Goal: Task Accomplishment & Management: Manage account settings

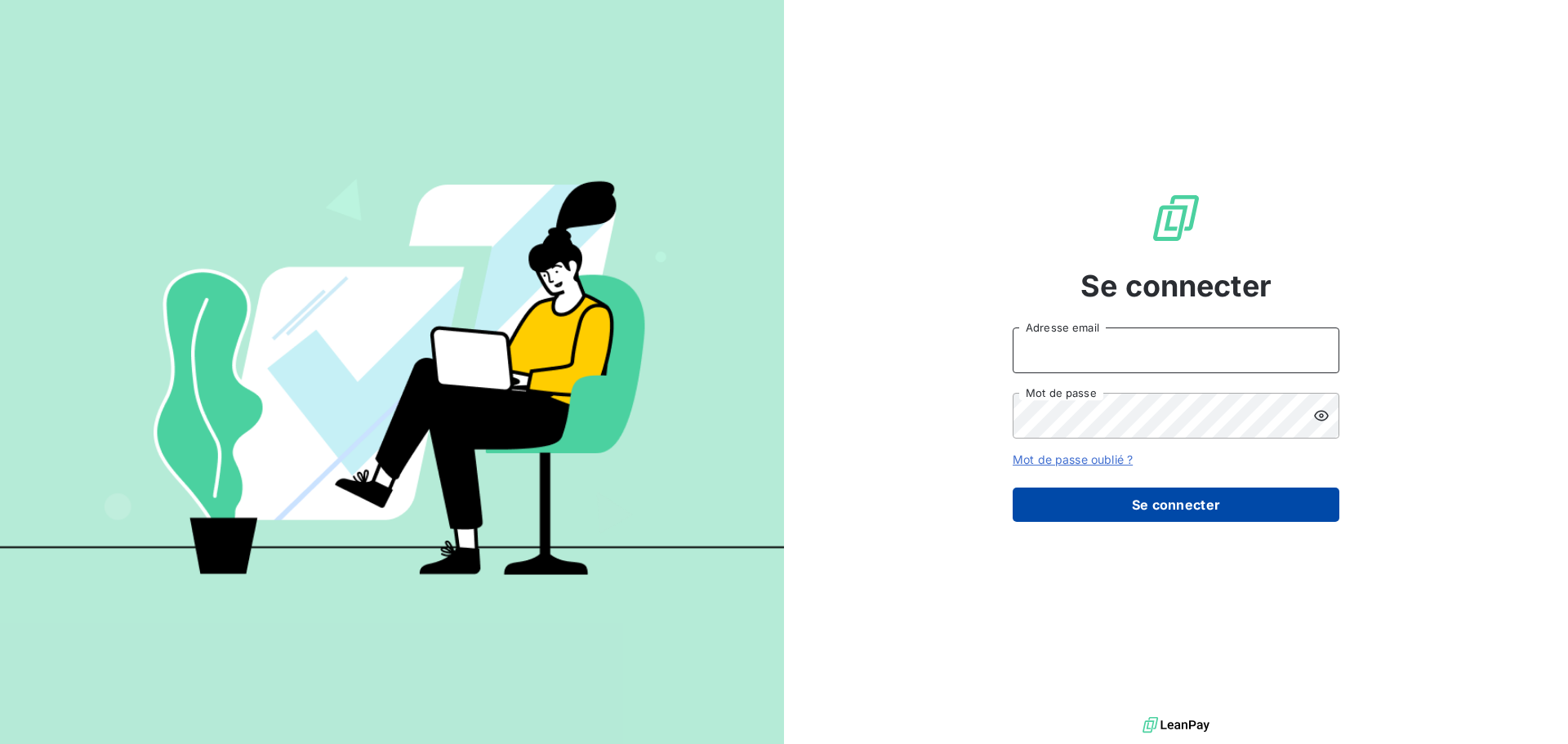
type input "[PERSON_NAME][EMAIL_ADDRESS][DOMAIN_NAME]"
click at [1186, 517] on button "Se connecter" at bounding box center [1176, 504] width 327 height 35
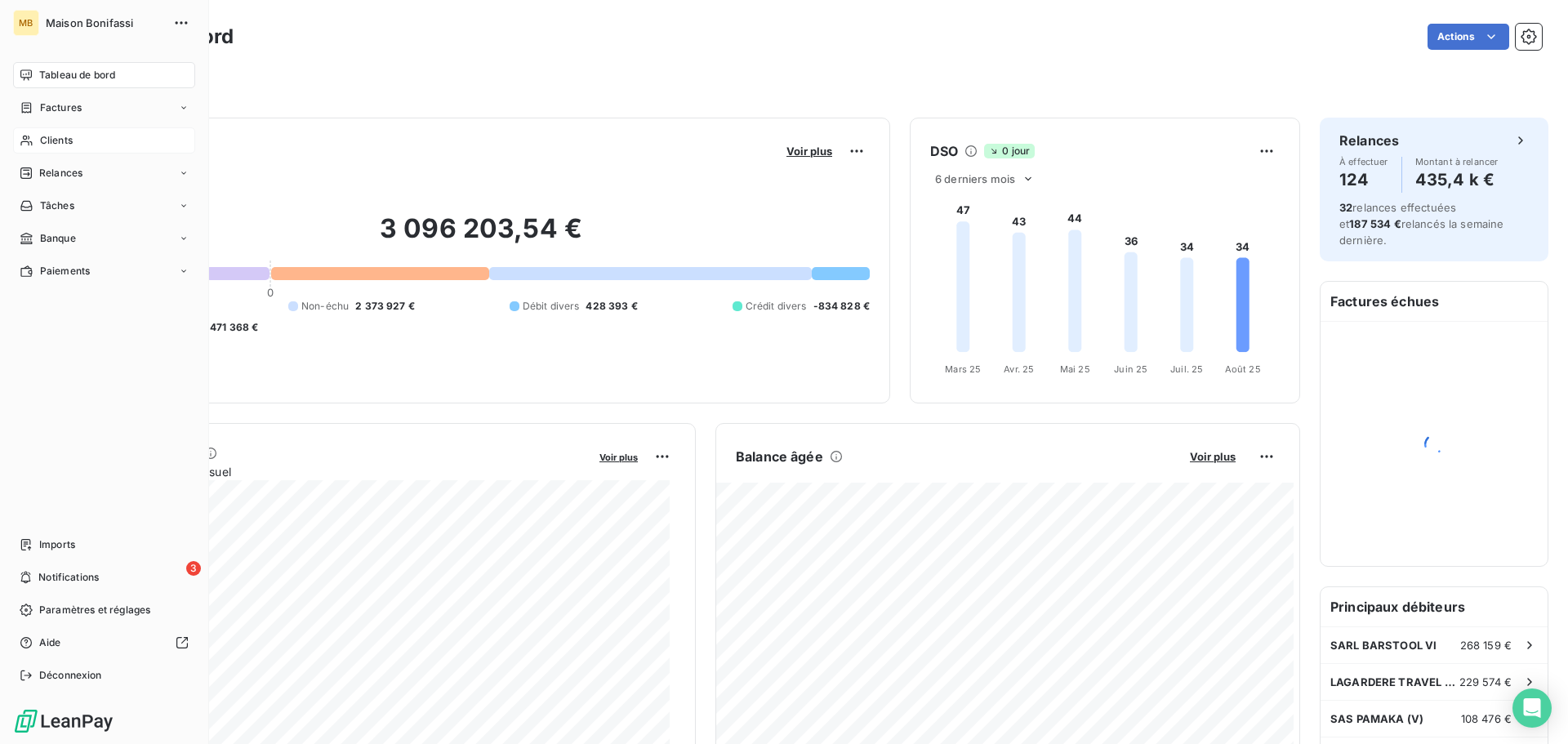
click at [44, 149] on div "Clients" at bounding box center [104, 140] width 182 height 26
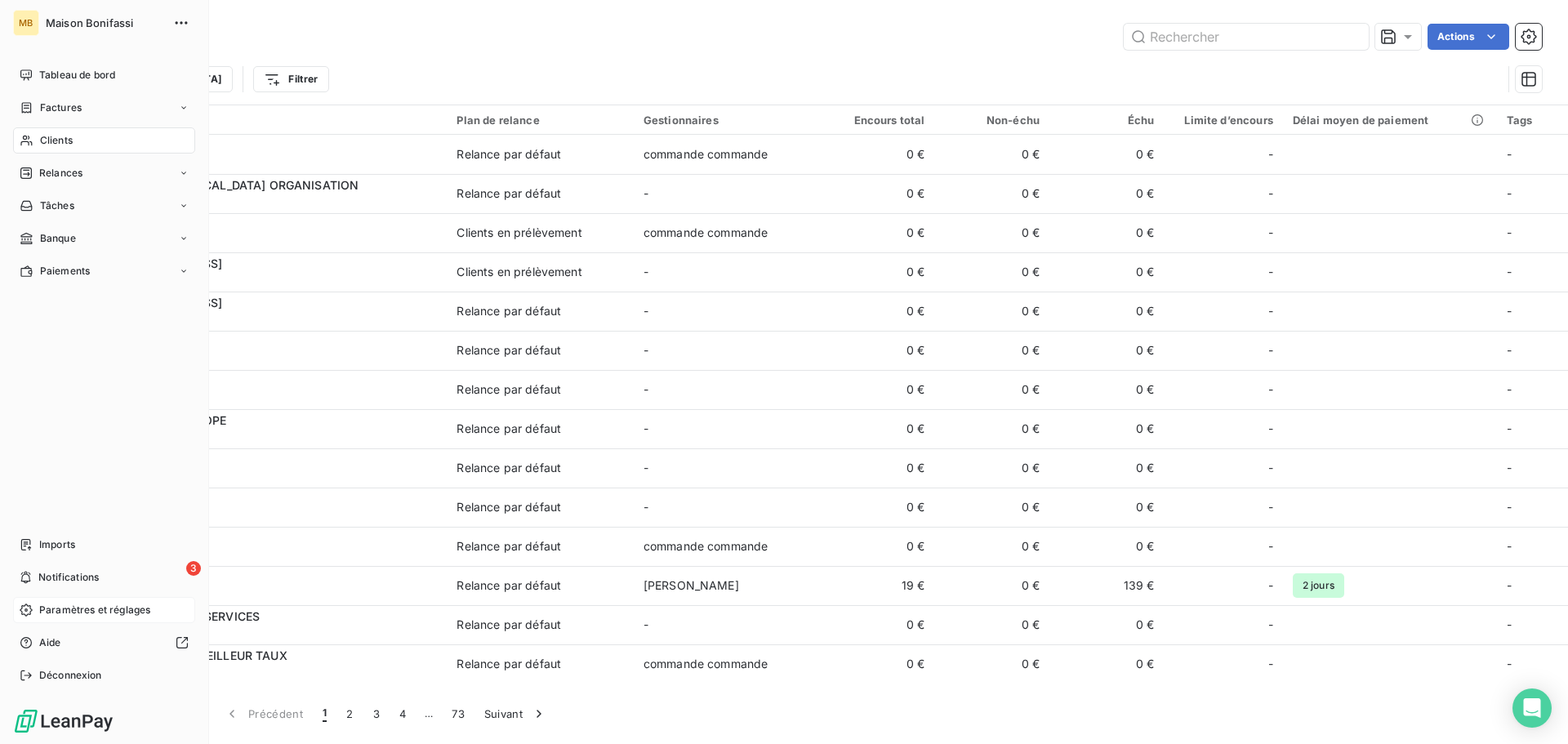
click at [60, 603] on span "Paramètres et réglages" at bounding box center [94, 610] width 111 height 15
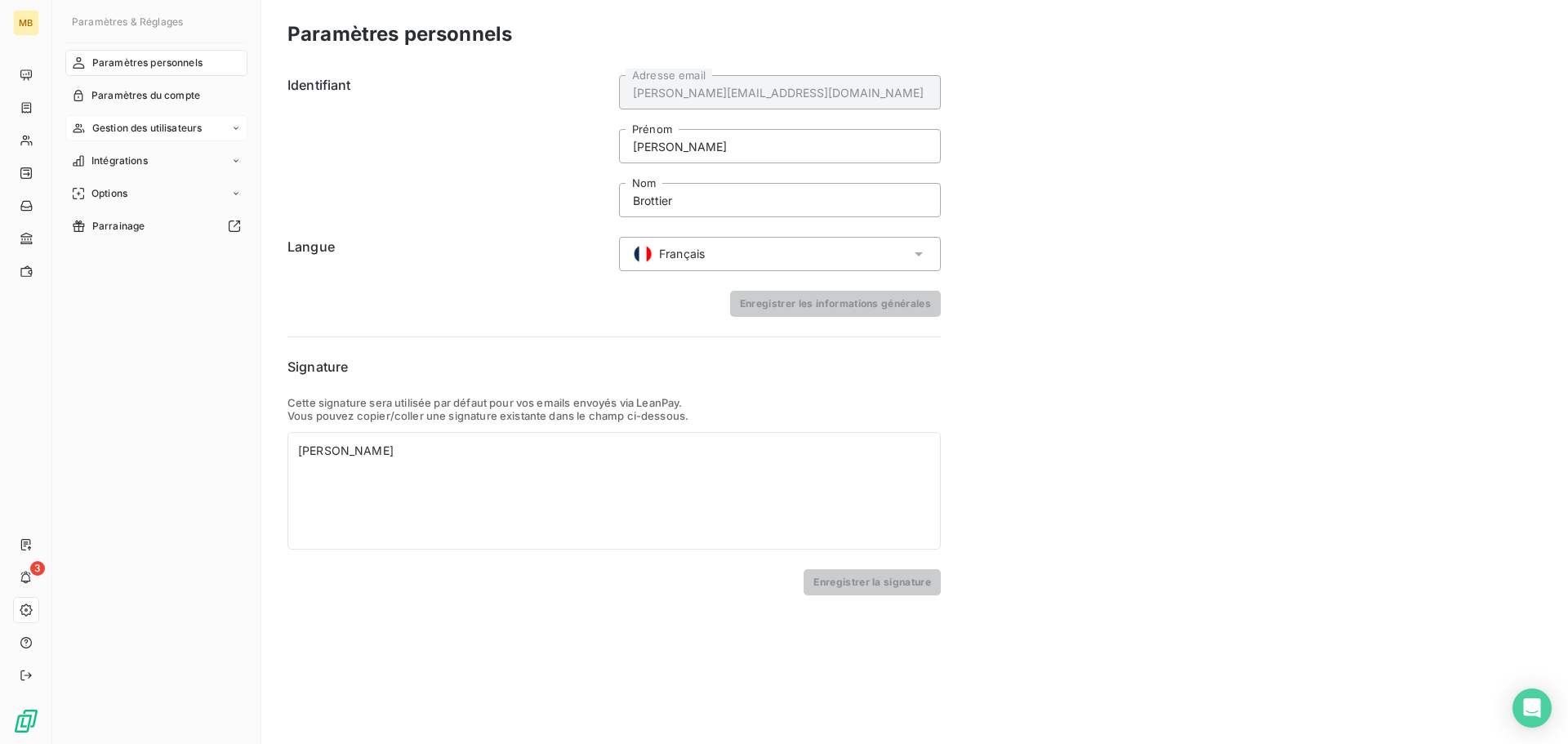
click at [101, 131] on span "Gestion des utilisateurs" at bounding box center [147, 128] width 110 height 15
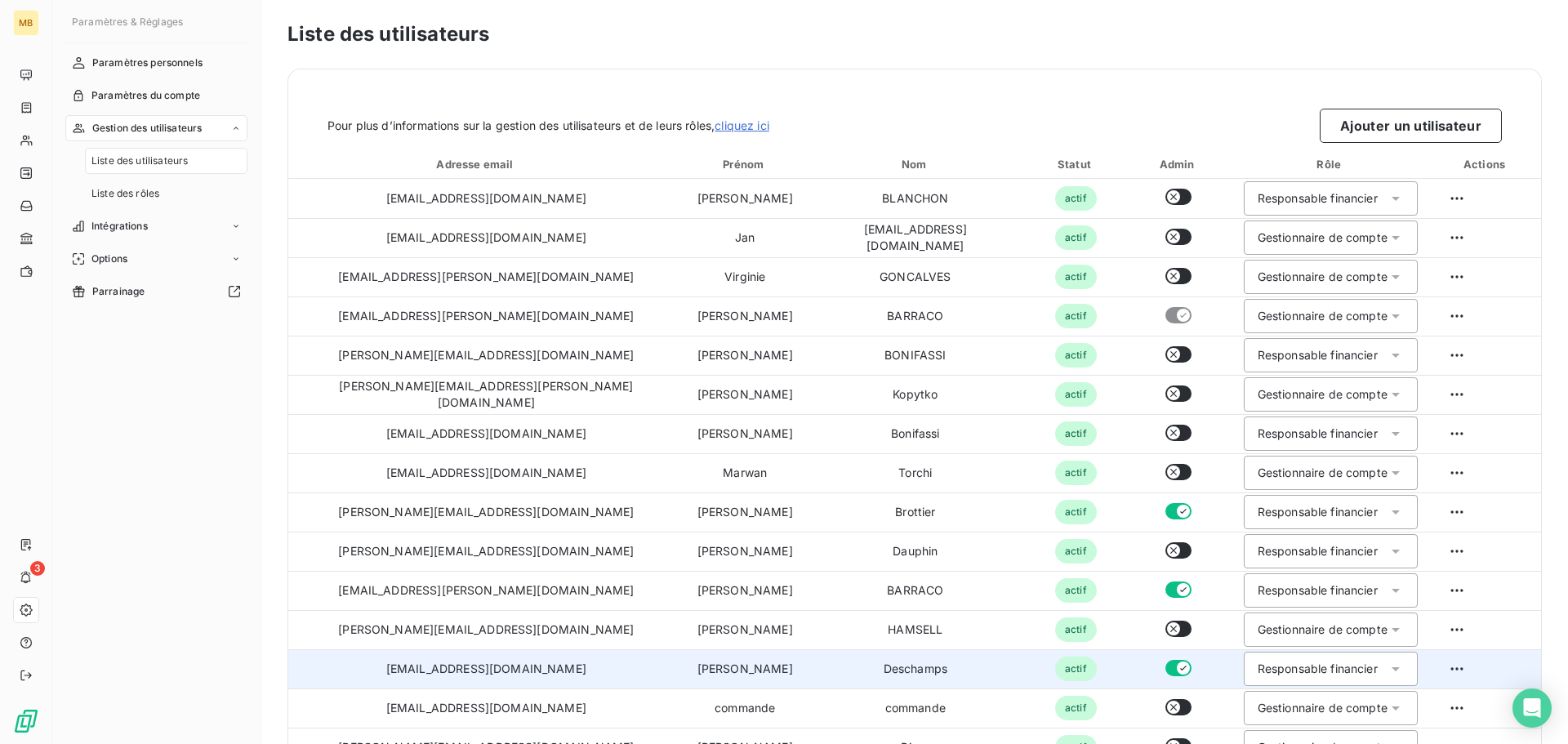
scroll to position [83, 0]
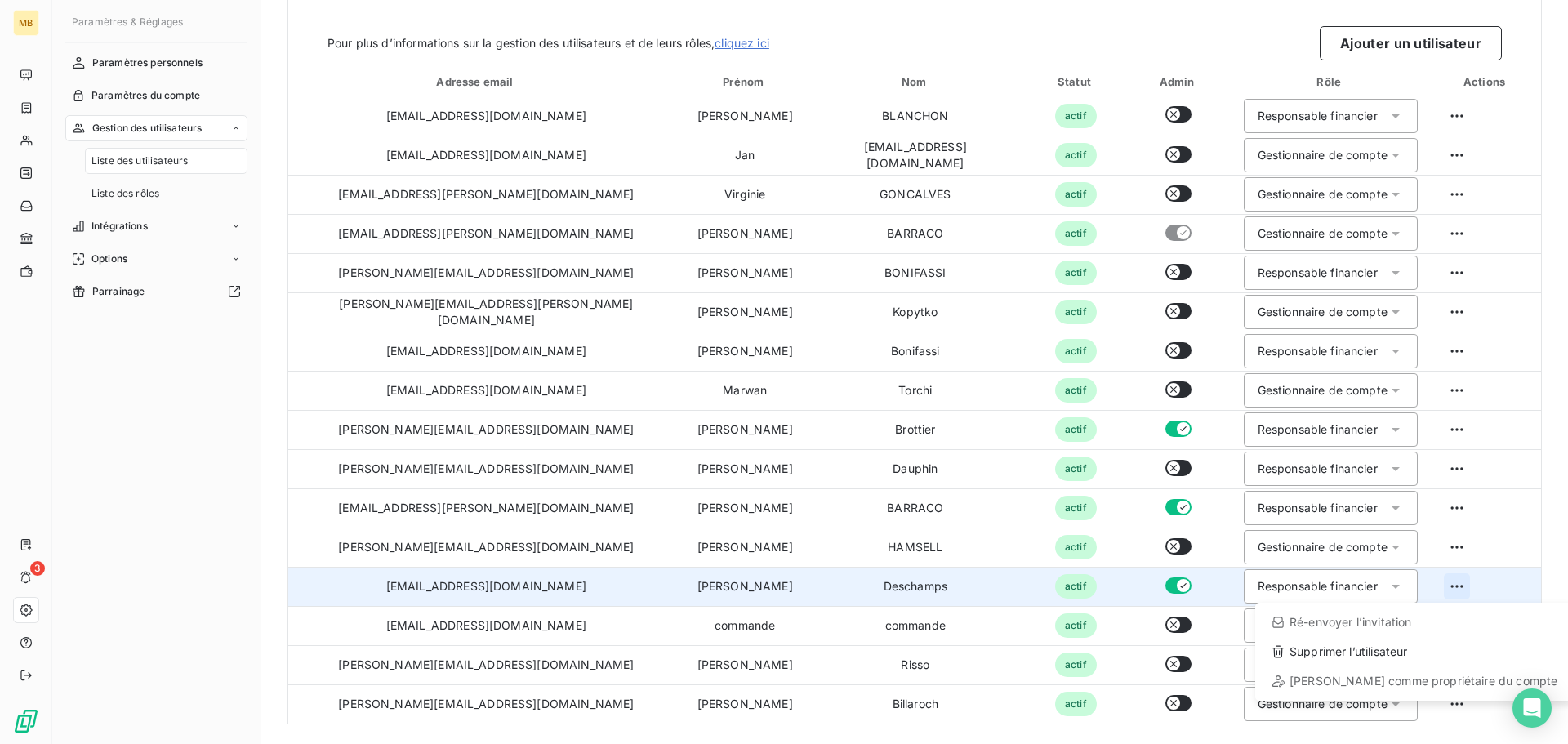
click at [1433, 588] on html "MB 3 Paramètres & Réglages Paramètres personnels Paramètres du compte Gestion d…" at bounding box center [784, 372] width 1568 height 744
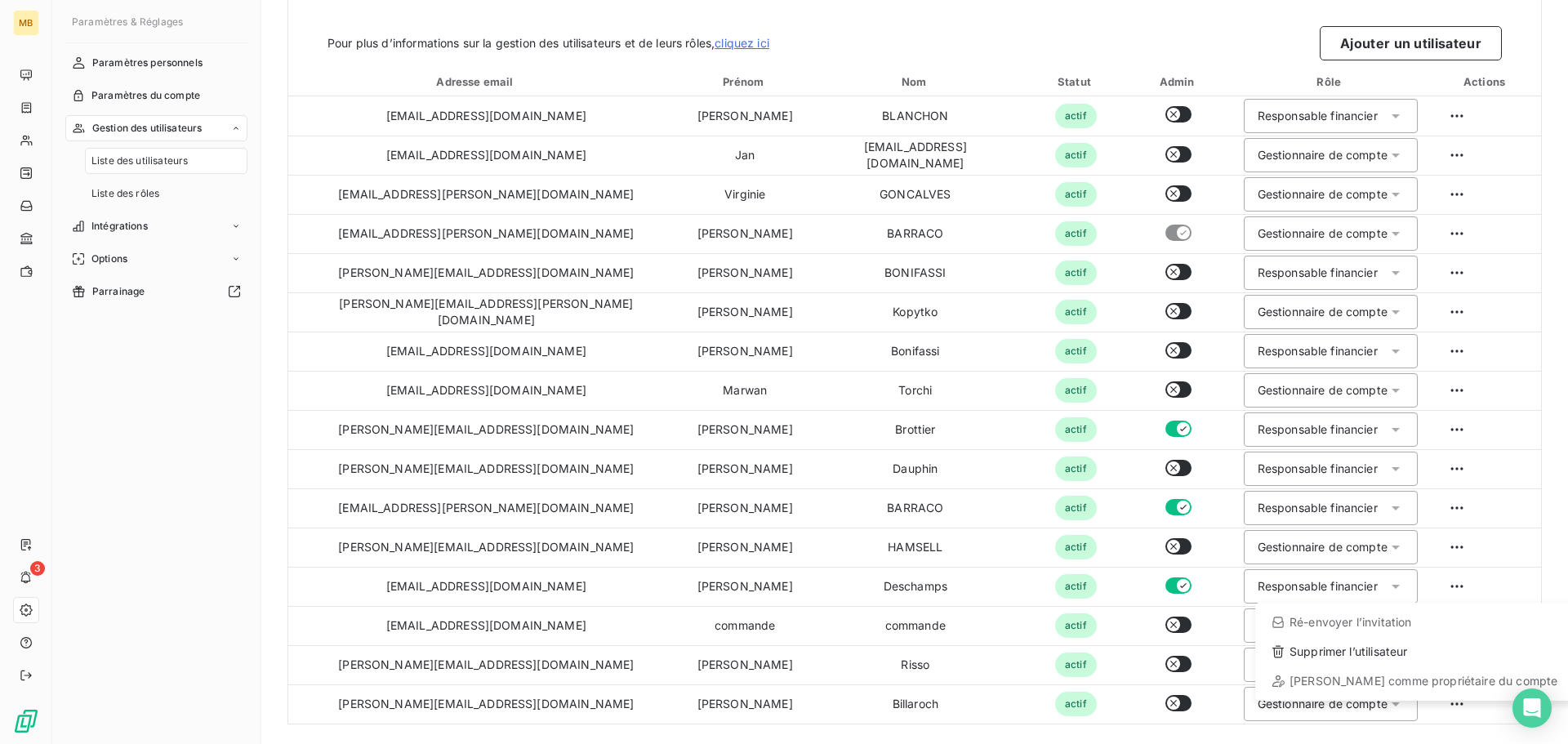
click at [1009, 590] on html "MB 3 Paramètres & Réglages Paramètres personnels Paramètres du compte Gestion d…" at bounding box center [784, 372] width 1568 height 744
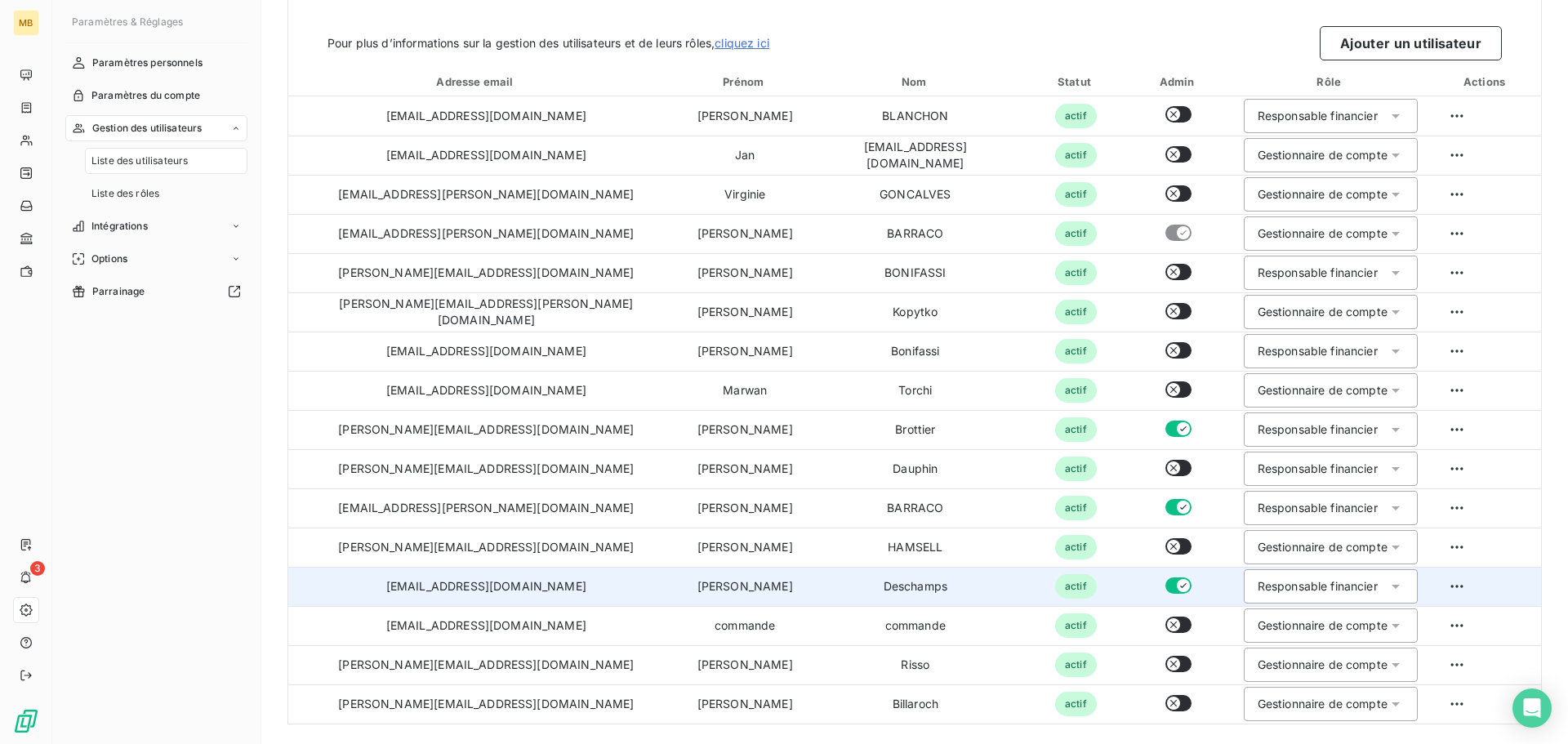
click at [855, 590] on td "Deschamps" at bounding box center [915, 586] width 219 height 39
drag, startPoint x: 657, startPoint y: 588, endPoint x: 609, endPoint y: 589, distance: 48.0
click at [685, 589] on td "Julia" at bounding box center [745, 586] width 122 height 39
click at [685, 591] on td "Julia" at bounding box center [745, 586] width 122 height 39
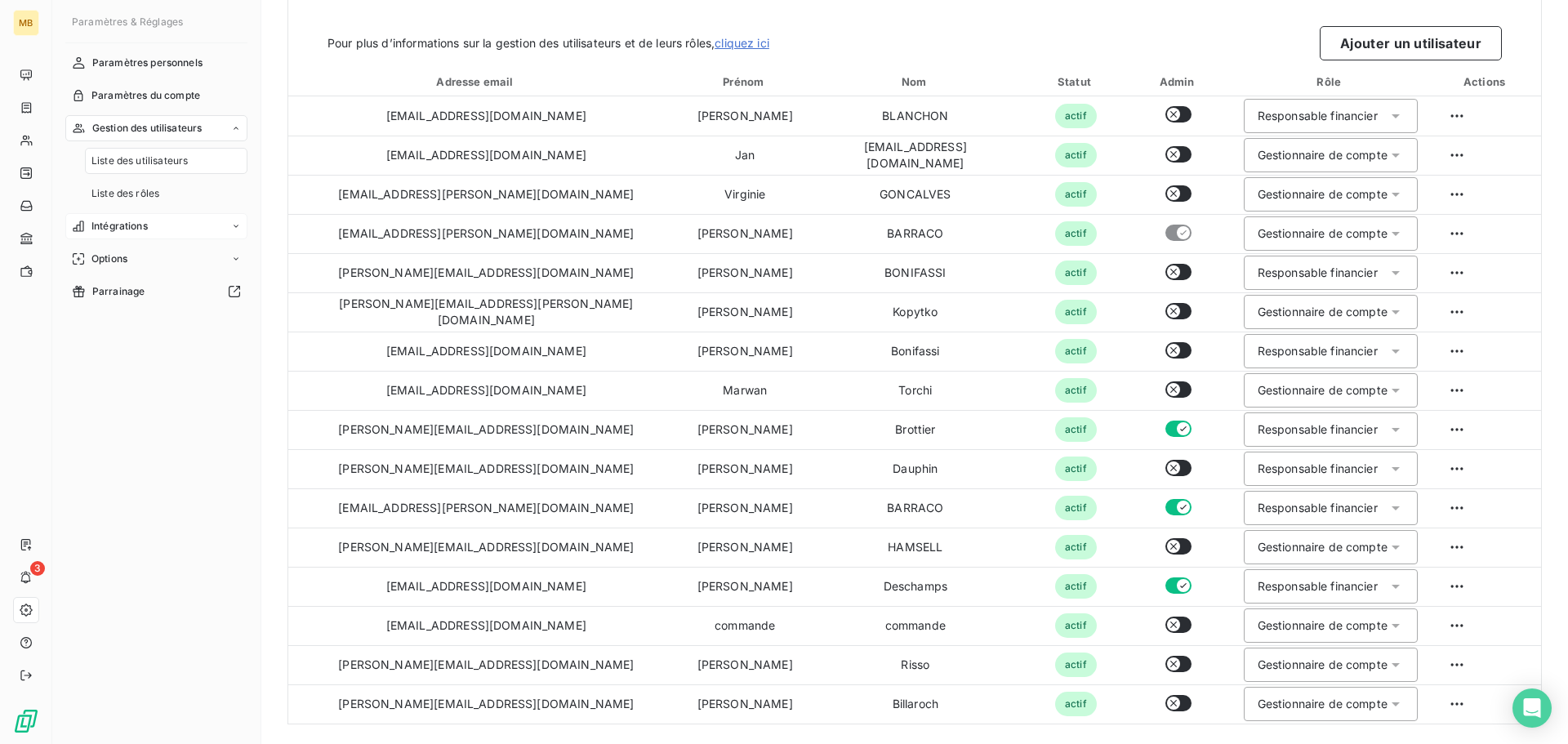
click at [245, 224] on div "Intégrations" at bounding box center [156, 226] width 182 height 26
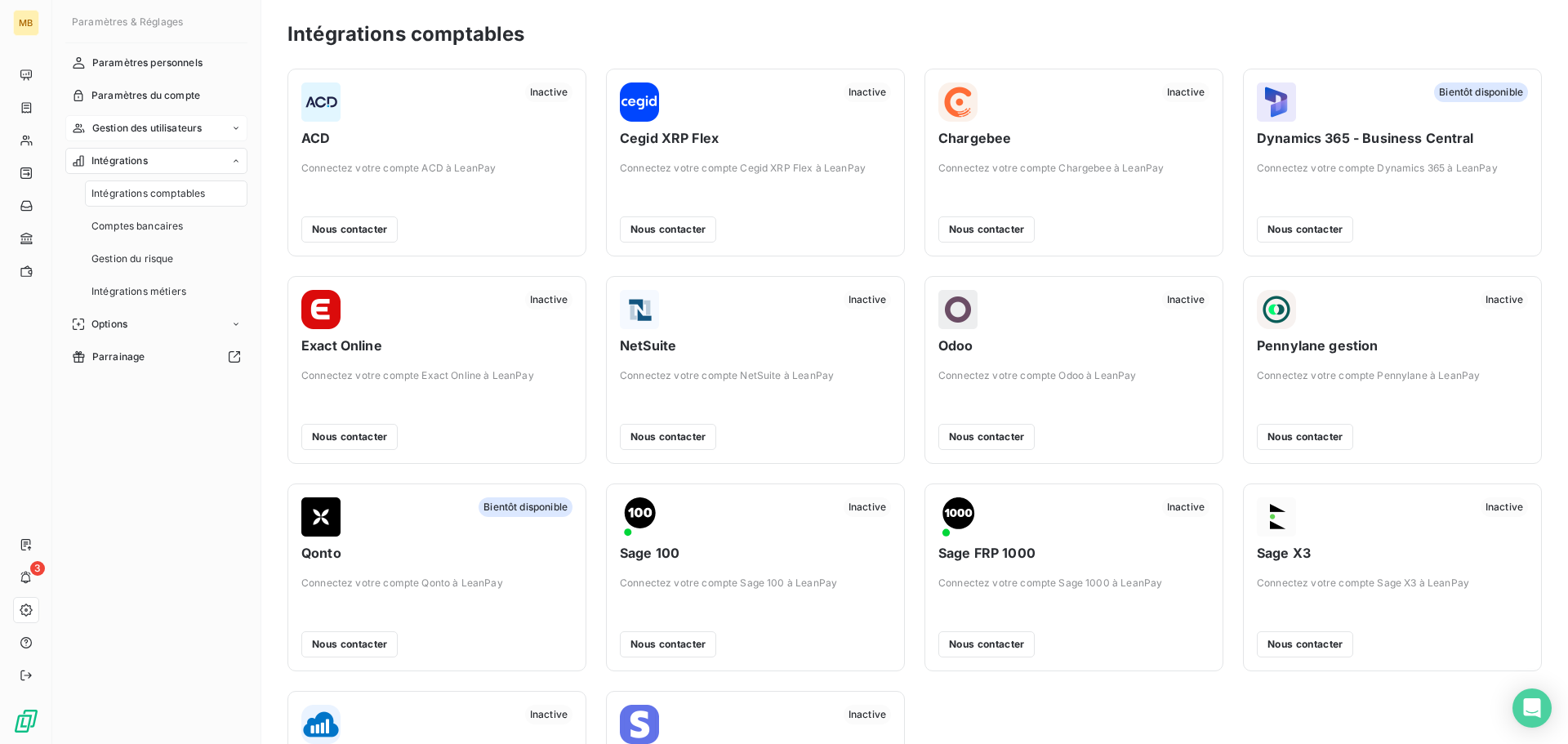
click at [185, 120] on div "Gestion des utilisateurs" at bounding box center [156, 128] width 182 height 26
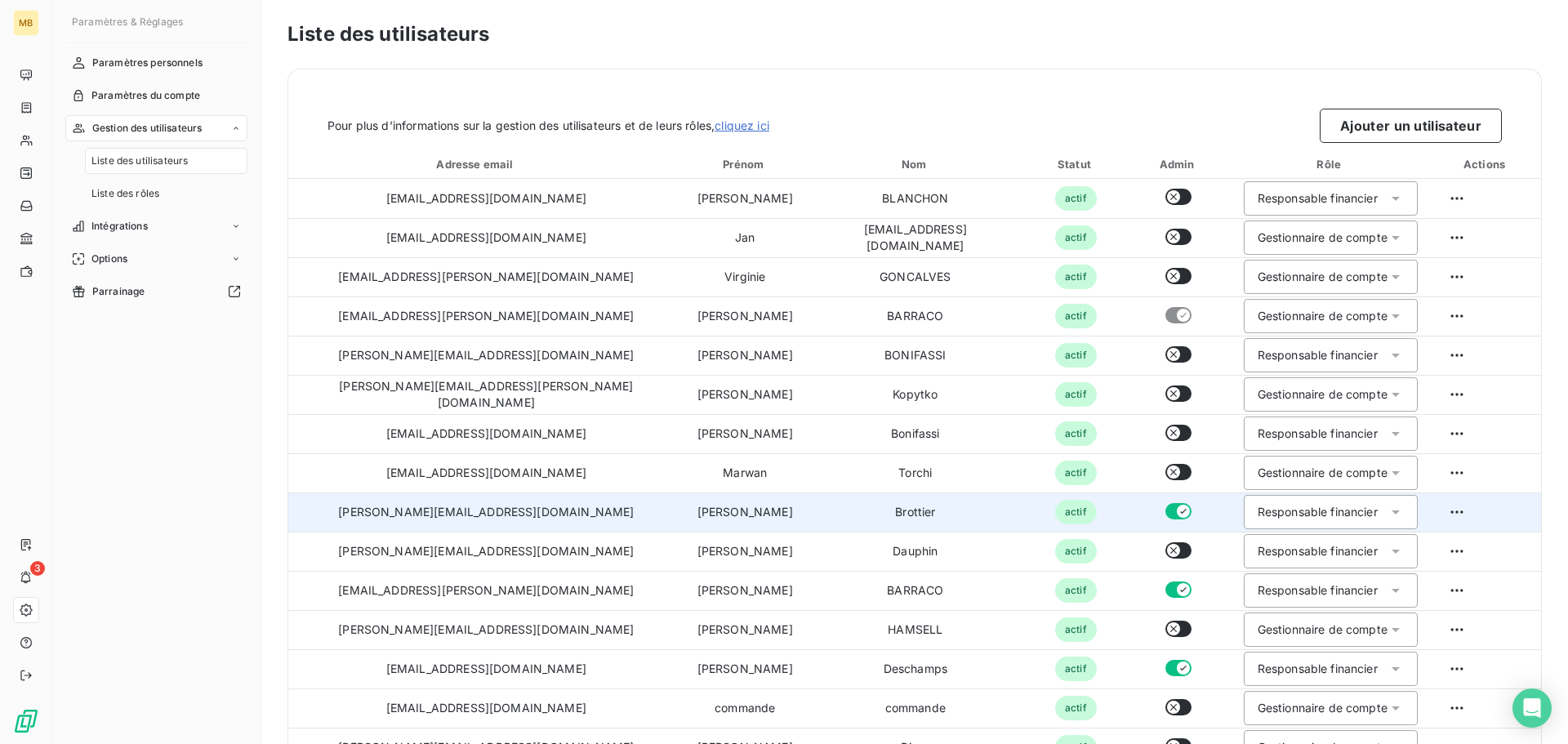
click at [533, 515] on td "melissa.brottier@maisonbonifassi.com" at bounding box center [487, 512] width 396 height 39
click at [839, 497] on td "Brottier" at bounding box center [915, 512] width 219 height 39
click at [1293, 510] on div "Responsable financier" at bounding box center [1318, 512] width 120 height 16
click at [1422, 509] on html "MB 3 Paramètres & Réglages Paramètres personnels Paramètres du compte Gestion d…" at bounding box center [784, 372] width 1568 height 744
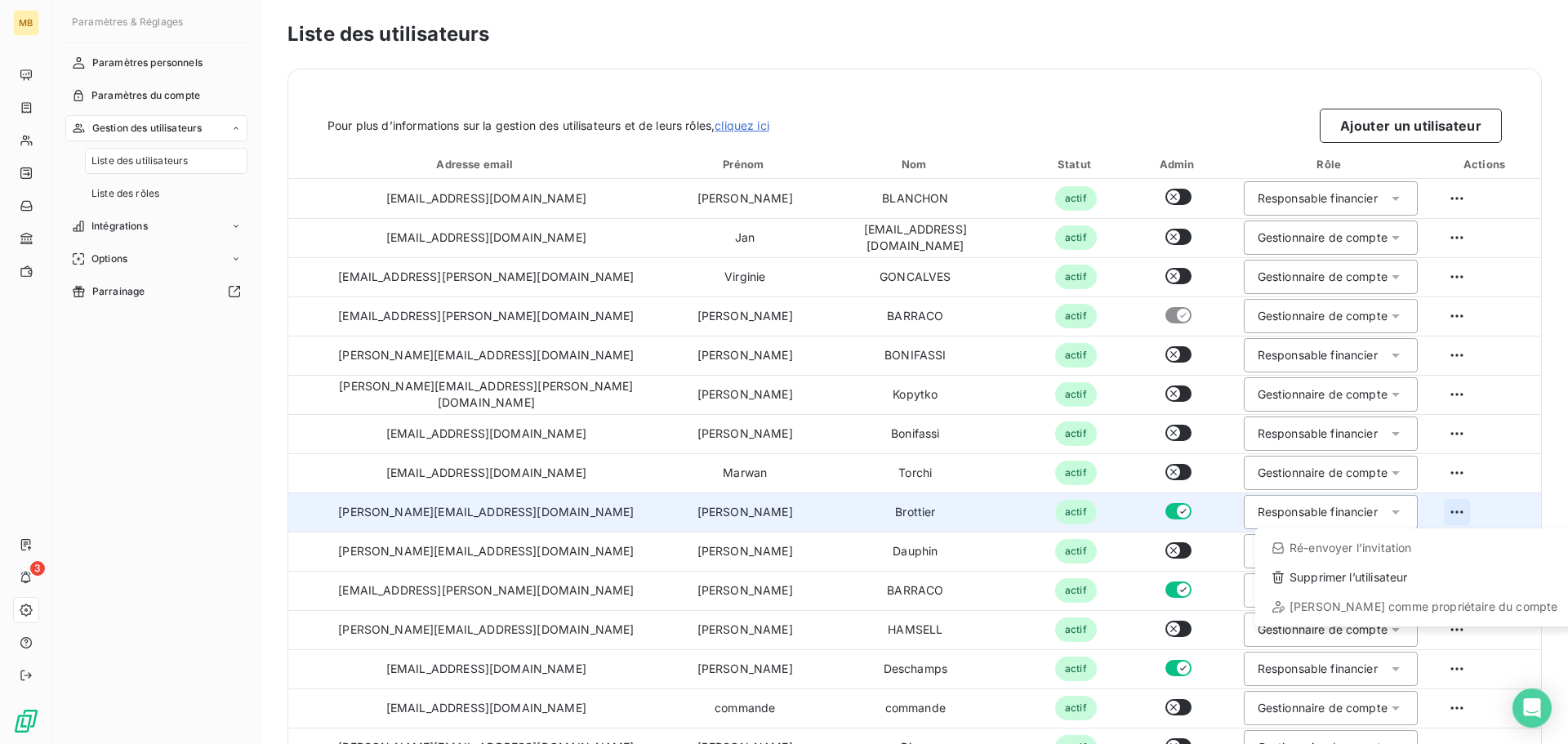
click at [1422, 509] on html "MB 3 Paramètres & Réglages Paramètres personnels Paramètres du compte Gestion d…" at bounding box center [784, 372] width 1568 height 744
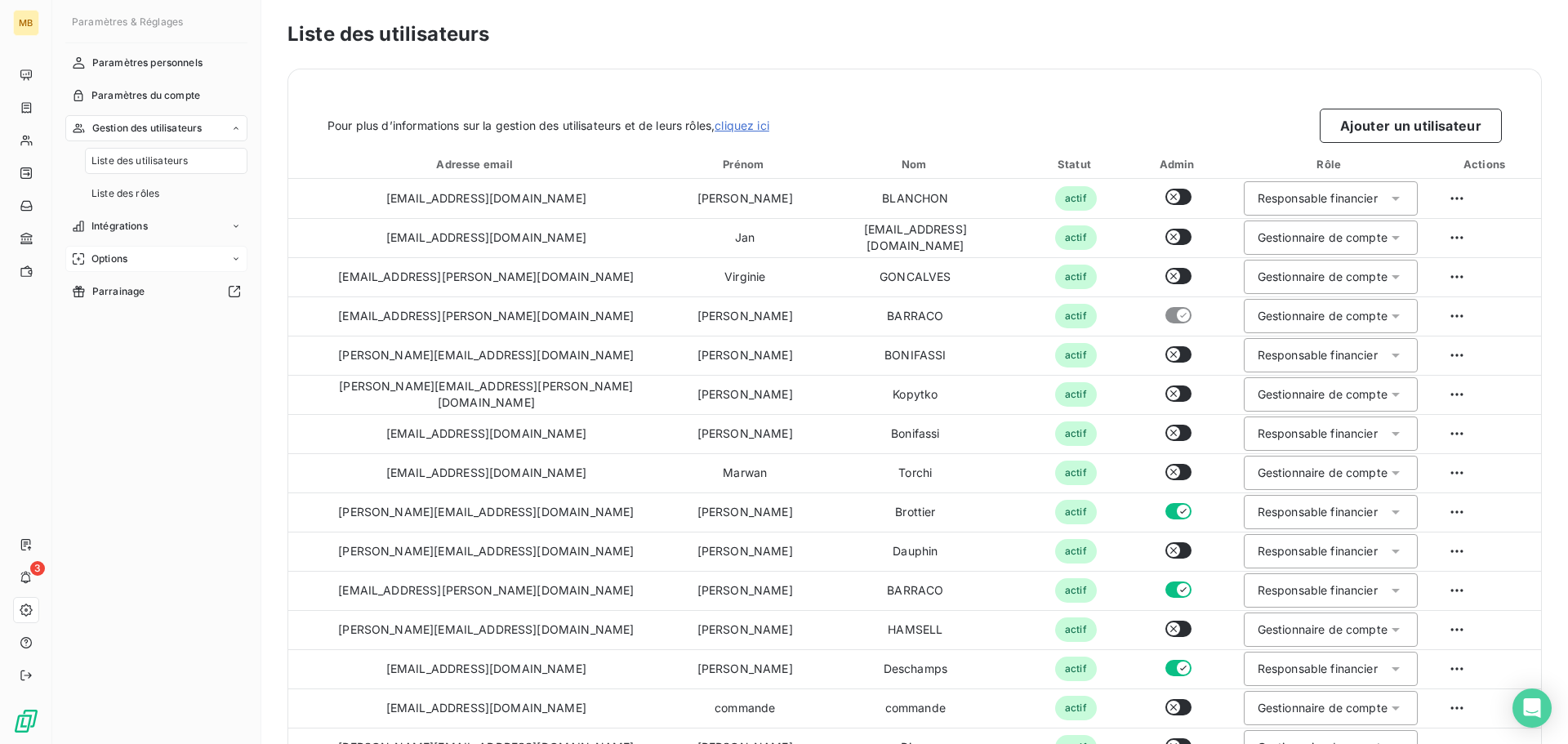
click at [235, 260] on icon at bounding box center [235, 258] width 10 height 10
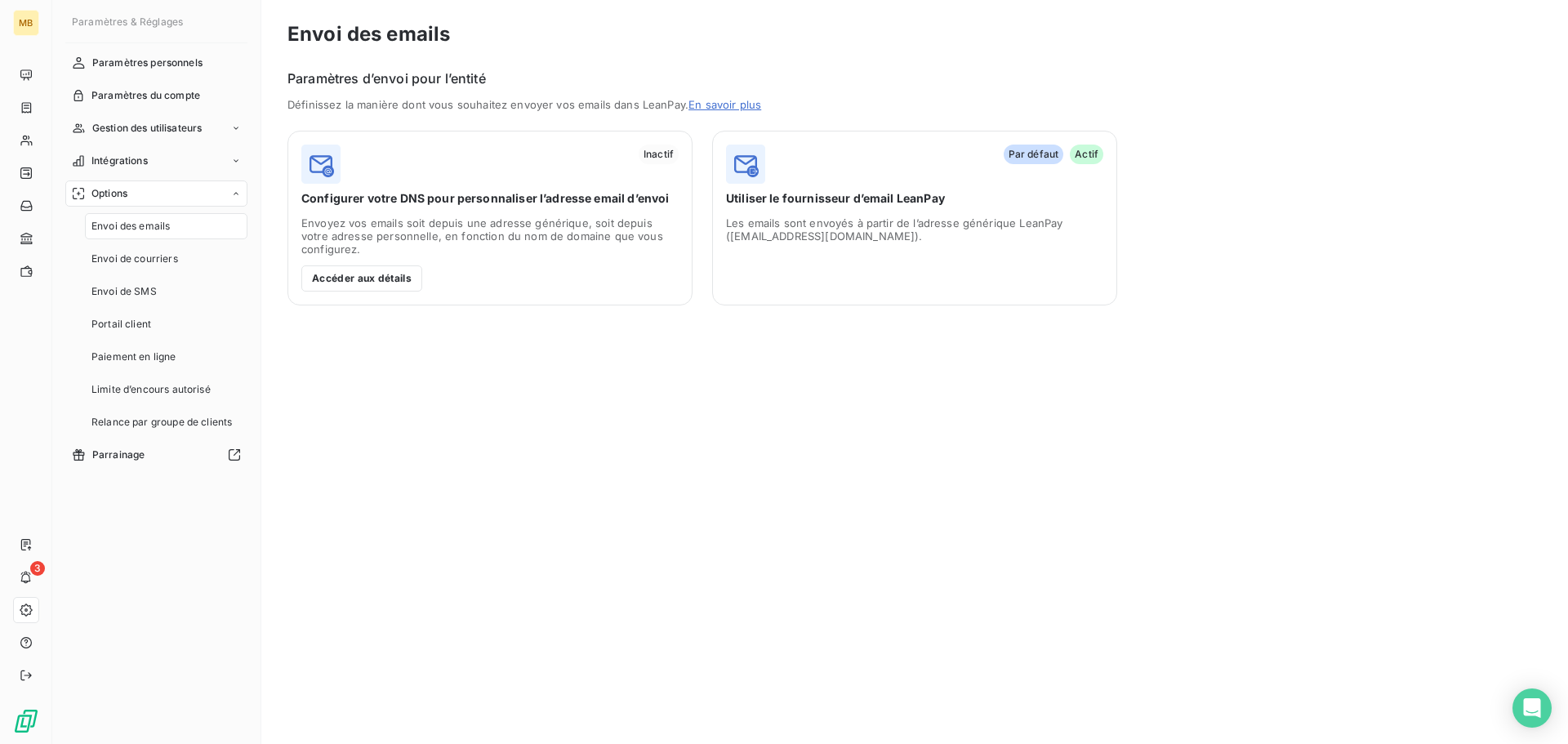
click at [157, 188] on div "Options" at bounding box center [156, 193] width 182 height 26
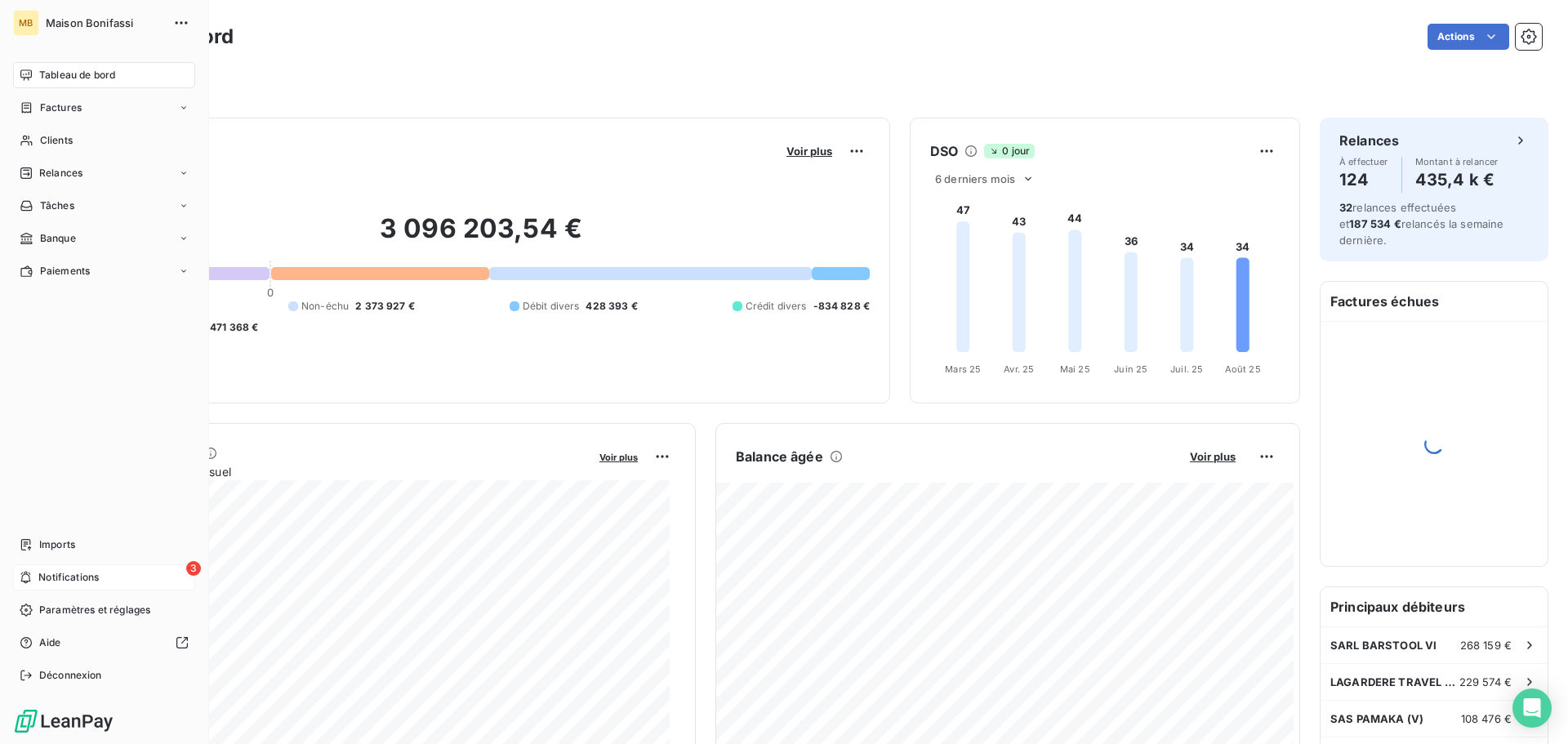
click at [83, 577] on span "Notifications" at bounding box center [68, 577] width 60 height 15
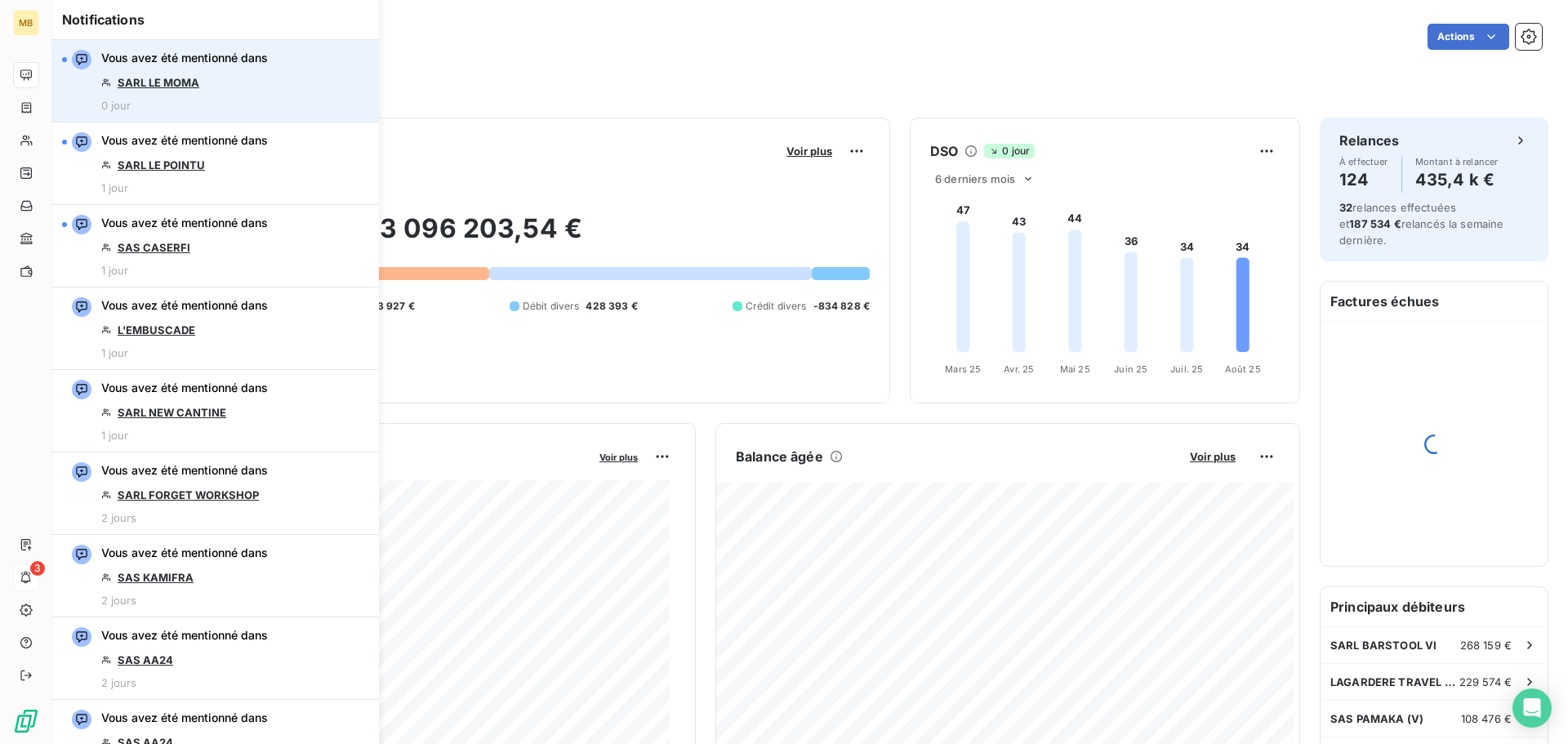
click at [189, 76] on link "SARL LE MOMA" at bounding box center [158, 83] width 82 height 13
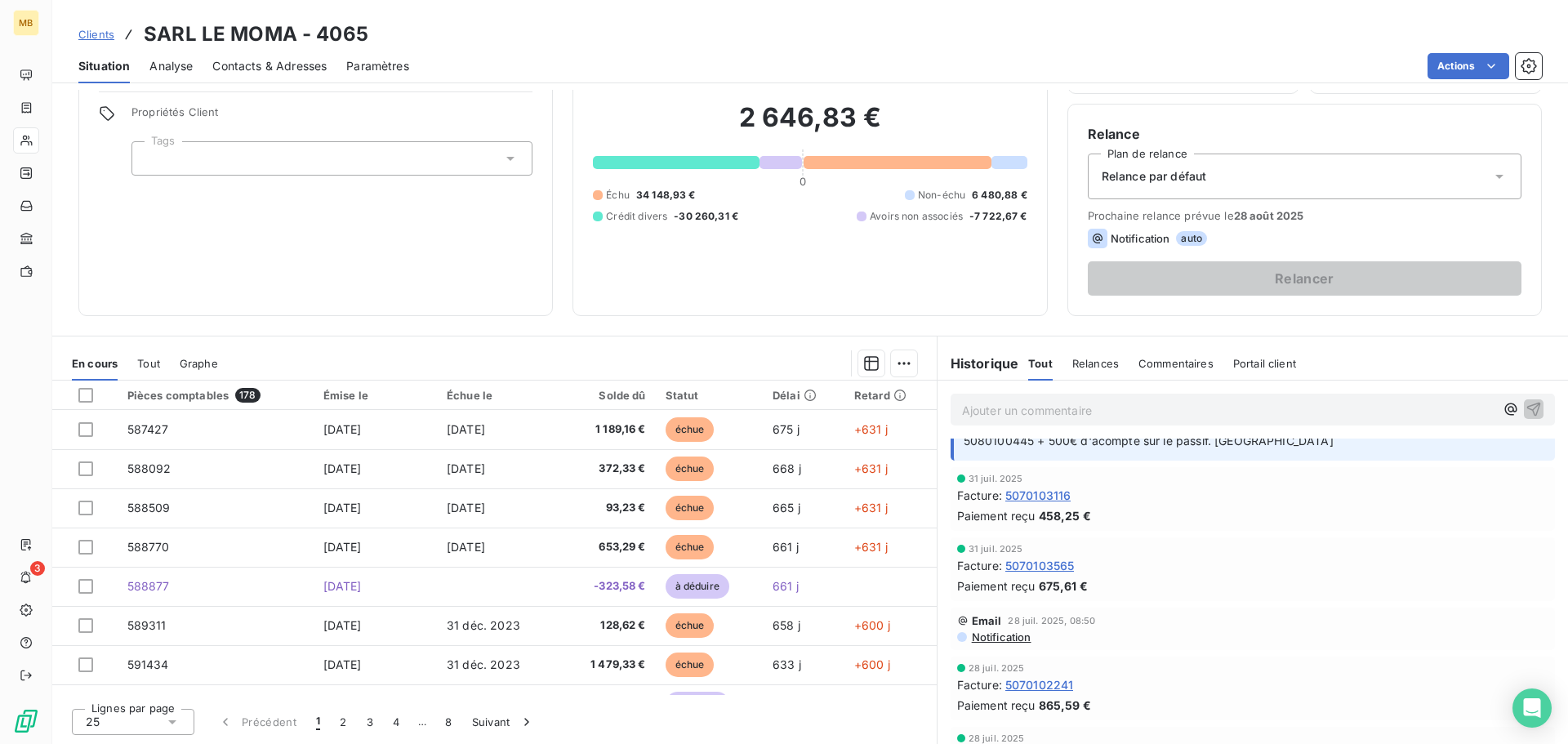
scroll to position [817, 0]
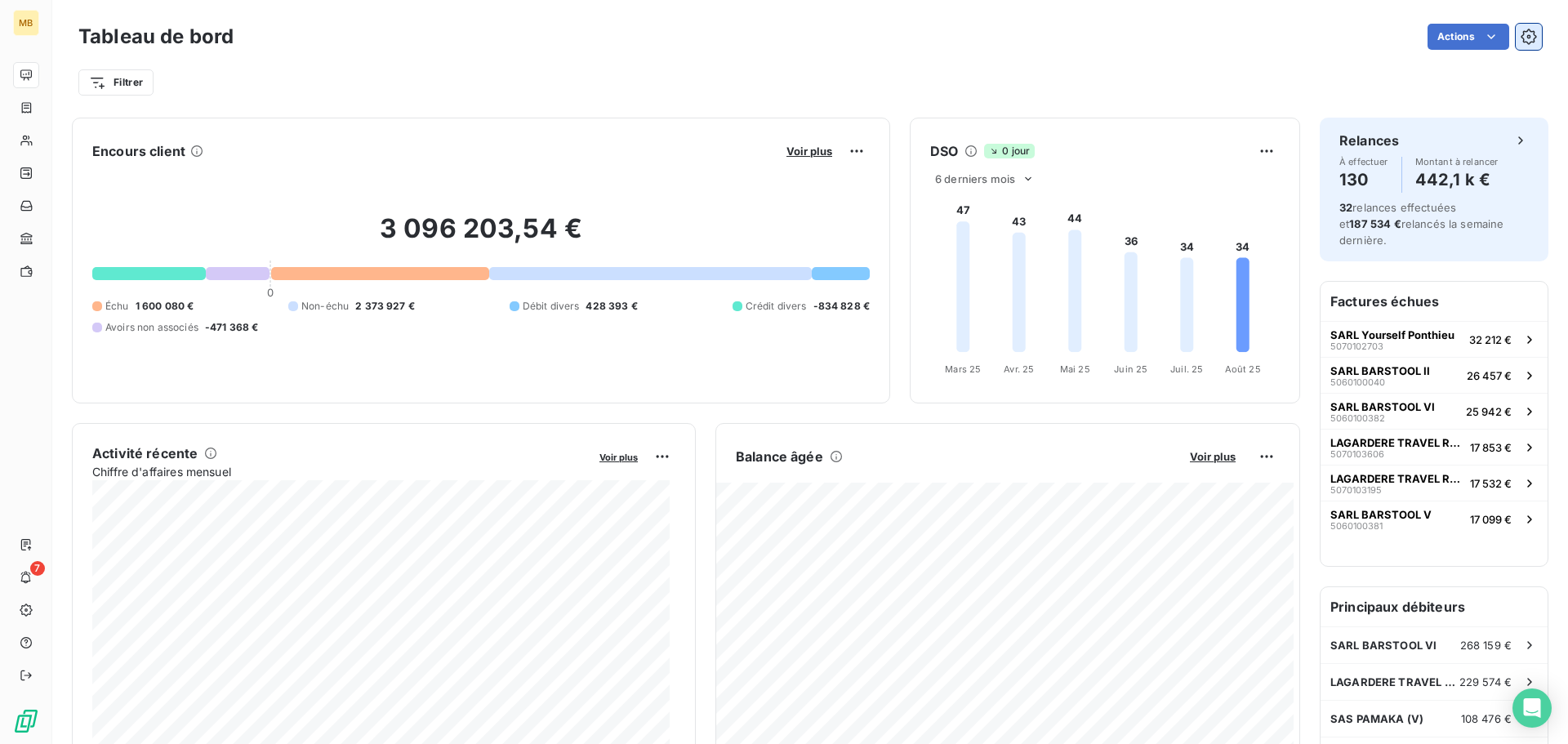
click at [1521, 37] on icon "button" at bounding box center [1529, 36] width 16 height 16
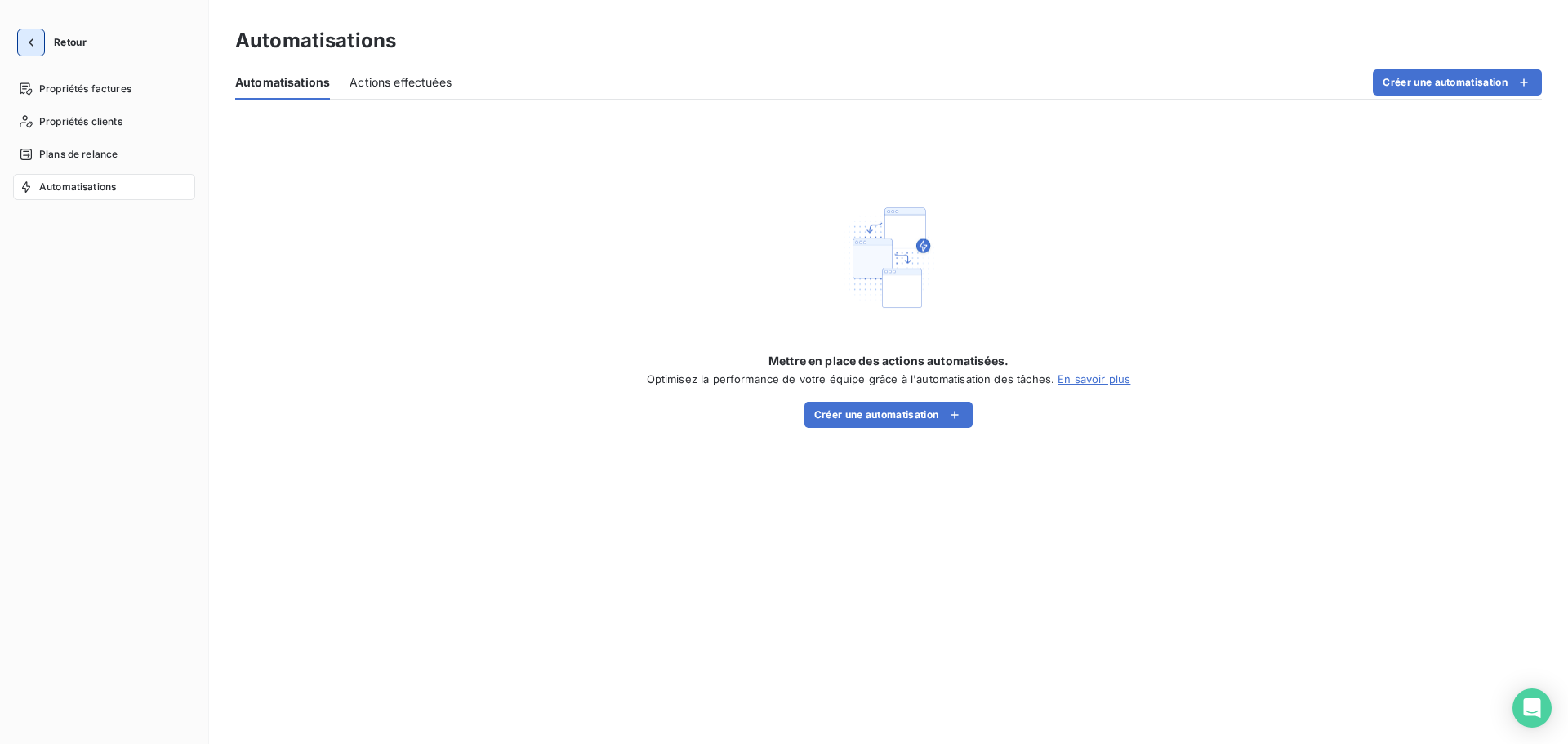
click at [31, 36] on icon "button" at bounding box center [31, 43] width 16 height 16
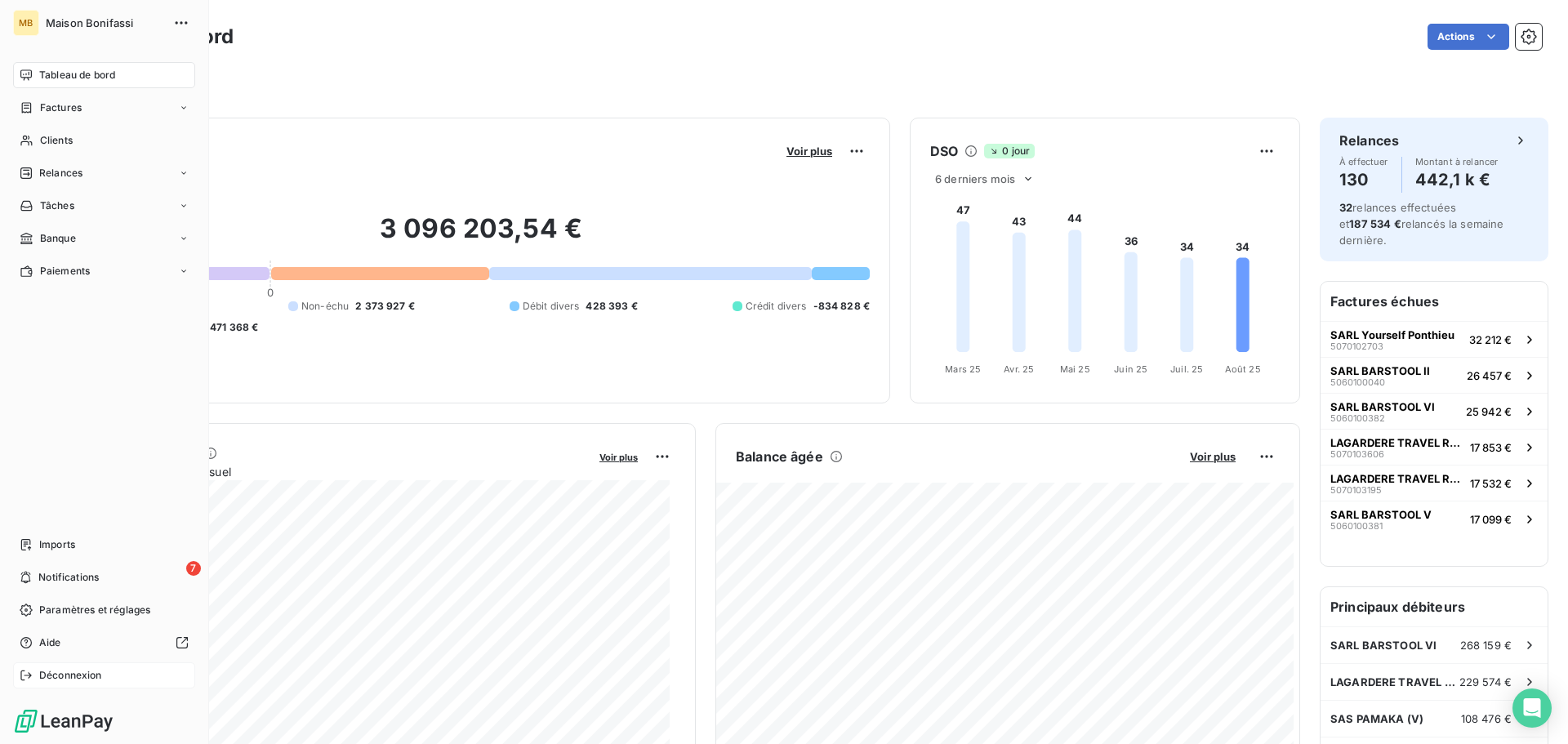
click at [63, 670] on span "Déconnexion" at bounding box center [70, 675] width 63 height 15
